Goal: Entertainment & Leisure: Consume media (video, audio)

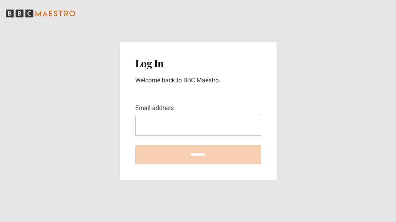
type input "**********"
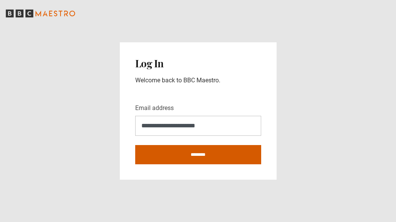
click at [187, 155] on input "********" at bounding box center [198, 154] width 126 height 19
type input "**********"
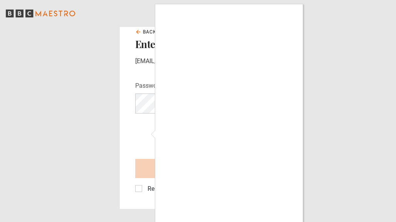
scroll to position [2, 0]
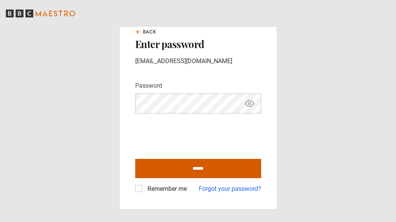
click at [204, 164] on input "******" at bounding box center [198, 168] width 126 height 19
type input "**********"
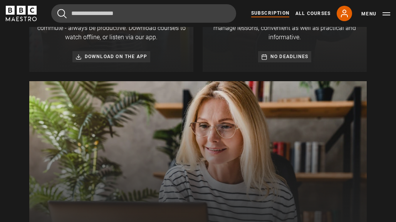
scroll to position [394, 0]
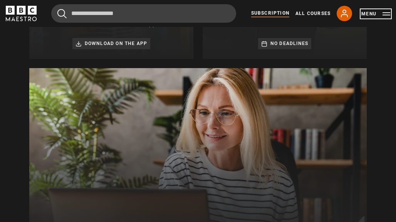
click at [388, 14] on button "Menu" at bounding box center [375, 14] width 29 height 8
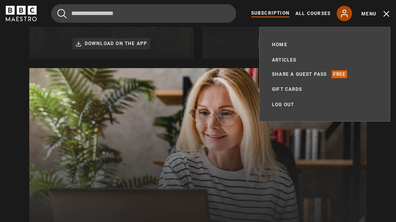
click at [345, 15] on icon at bounding box center [344, 13] width 9 height 9
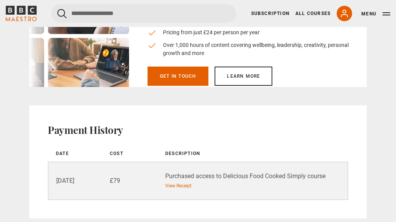
scroll to position [573, 0]
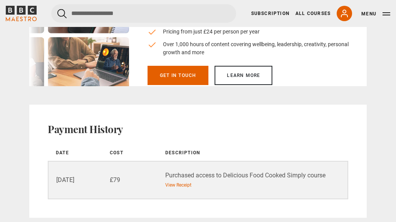
click at [208, 173] on div "Purchased access to Delicious Food Cooked Simply course" at bounding box center [256, 175] width 182 height 9
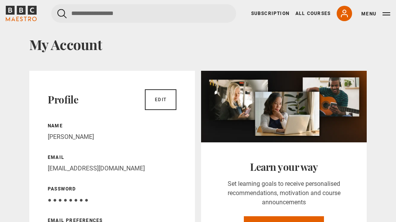
scroll to position [0, 0]
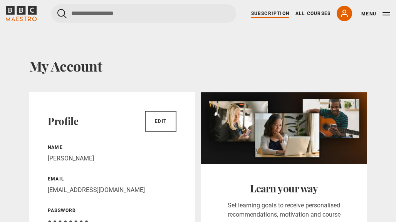
click at [281, 15] on link "Subscription" at bounding box center [270, 13] width 38 height 7
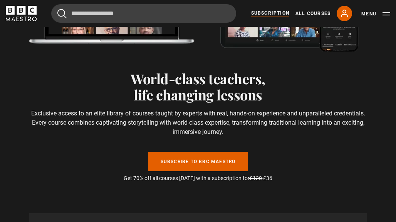
scroll to position [2168, 0]
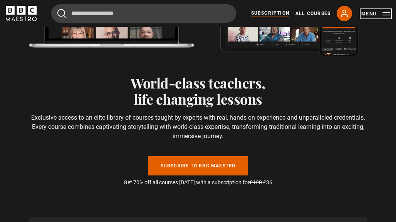
click at [371, 14] on button "Menu" at bounding box center [375, 14] width 29 height 8
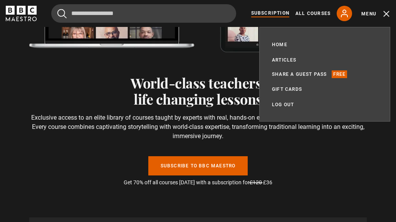
click at [21, 15] on icon "BBC Maestro" at bounding box center [21, 13] width 31 height 15
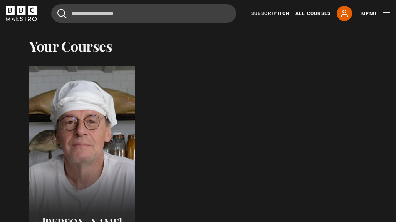
scroll to position [357, 0]
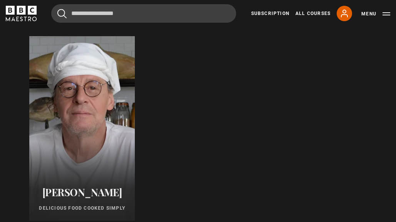
click at [87, 84] on div at bounding box center [82, 128] width 116 height 203
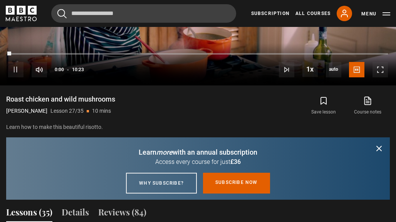
scroll to position [485, 0]
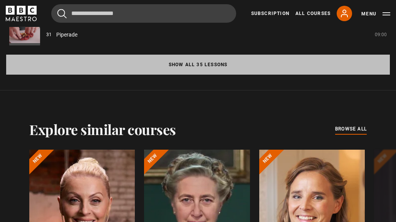
click at [129, 75] on button "Show all 35 lessons" at bounding box center [197, 65] width 383 height 20
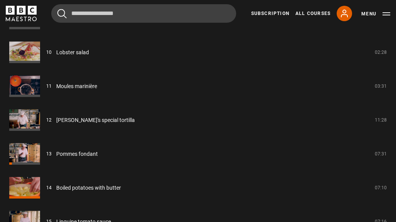
scroll to position [1075, 0]
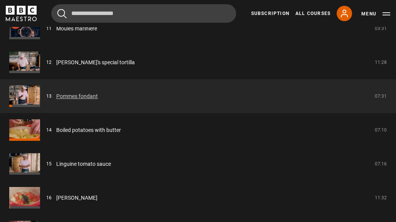
click at [96, 100] on link "Pommes fondant" at bounding box center [77, 96] width 42 height 8
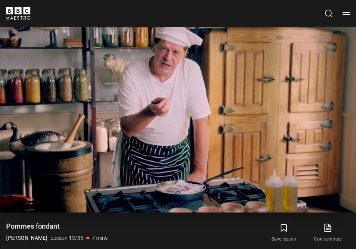
scroll to position [283, 0]
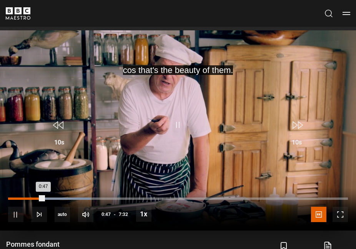
click at [18, 198] on div "Loaded : 24.34% 0:12 0:47" at bounding box center [178, 199] width 340 height 2
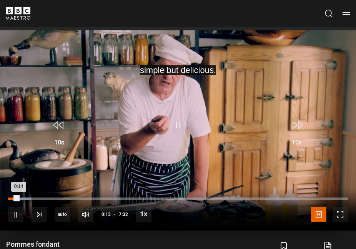
click at [14, 198] on div "0:14" at bounding box center [13, 199] width 10 height 2
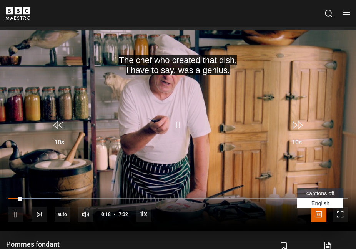
click at [318, 212] on span "Video Player" at bounding box center [318, 214] width 15 height 15
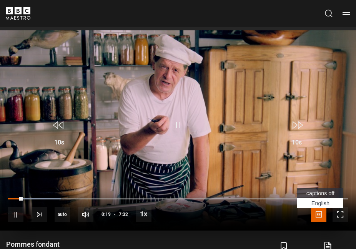
click at [318, 194] on span "captions off" at bounding box center [321, 194] width 28 height 6
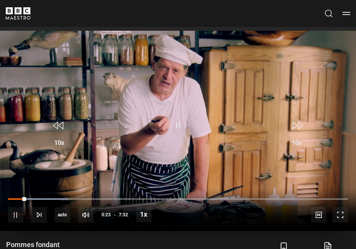
scroll to position [284, 0]
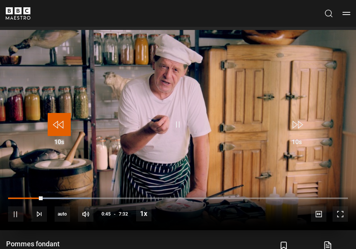
click at [60, 123] on span "Video Player" at bounding box center [59, 124] width 23 height 23
click at [60, 124] on span "Video Player" at bounding box center [59, 124] width 23 height 23
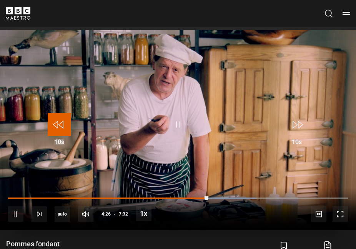
click at [63, 131] on span "Video Player" at bounding box center [59, 124] width 23 height 23
click at [59, 126] on span "Video Player" at bounding box center [59, 124] width 23 height 23
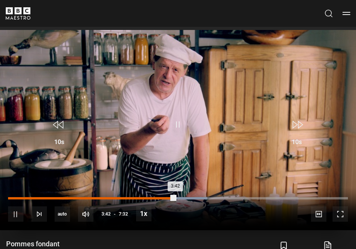
click at [170, 199] on div "3:42" at bounding box center [91, 198] width 167 height 2
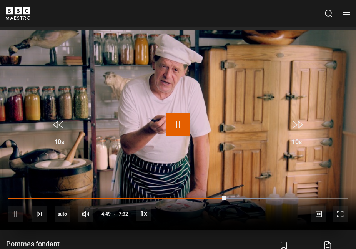
click at [175, 119] on span "Video Player" at bounding box center [178, 124] width 23 height 23
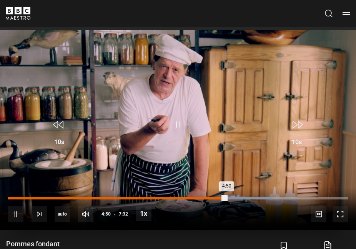
click at [223, 197] on div "4:50" at bounding box center [117, 198] width 219 height 2
click at [221, 197] on div "4:46" at bounding box center [116, 198] width 216 height 2
click at [221, 197] on div "4:42" at bounding box center [114, 198] width 212 height 2
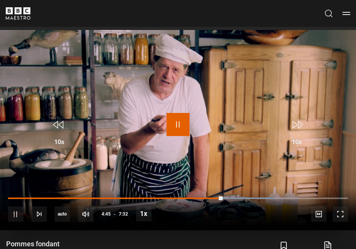
click at [174, 125] on span "Video Player" at bounding box center [178, 124] width 23 height 23
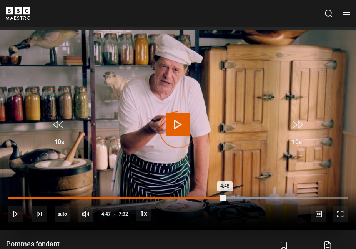
click at [220, 199] on div "4:48" at bounding box center [116, 198] width 217 height 2
click at [217, 198] on div "Loaded : 78.54% 4:27 4:47" at bounding box center [178, 198] width 340 height 2
click at [213, 198] on div "Loaded : 78.54% 4:32 4:43" at bounding box center [178, 198] width 340 height 2
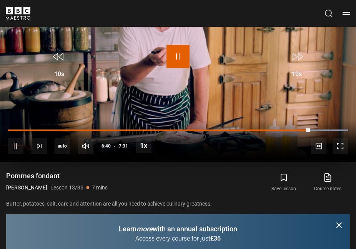
click at [179, 56] on span "Video Player" at bounding box center [178, 56] width 23 height 23
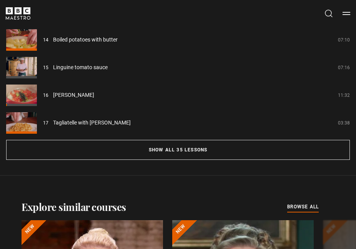
scroll to position [687, 0]
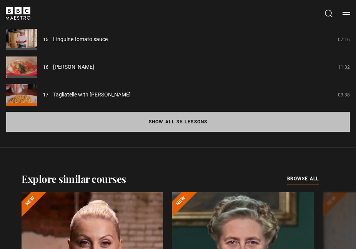
click at [152, 118] on button "Show all 35 lessons" at bounding box center [178, 122] width 344 height 20
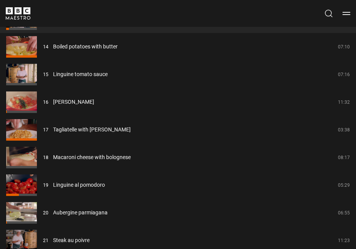
scroll to position [1018, 0]
